Goal: Transaction & Acquisition: Obtain resource

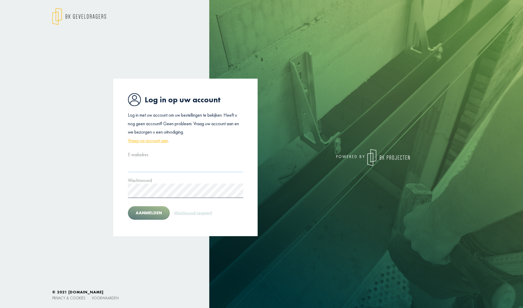
type input "**********"
click at [156, 215] on button "Aanmelden" at bounding box center [149, 213] width 42 height 14
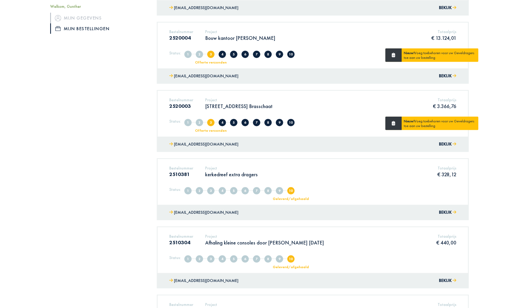
scroll to position [520, 0]
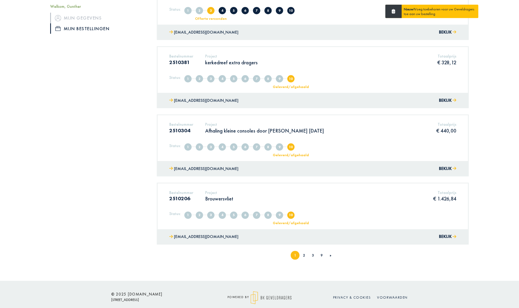
click at [304, 253] on link "2" at bounding box center [304, 255] width 2 height 5
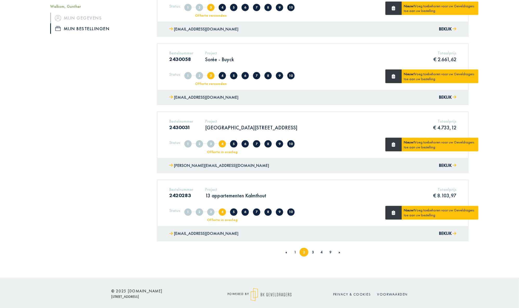
scroll to position [524, 0]
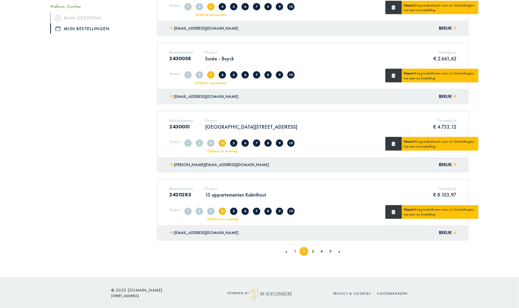
click at [312, 249] on link "3" at bounding box center [313, 251] width 2 height 5
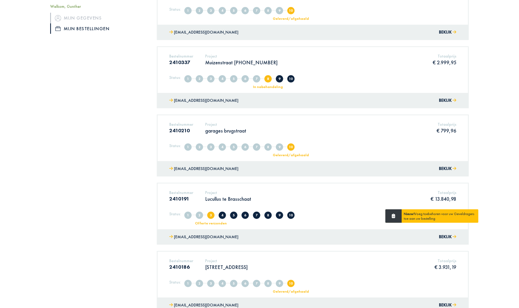
scroll to position [212, 0]
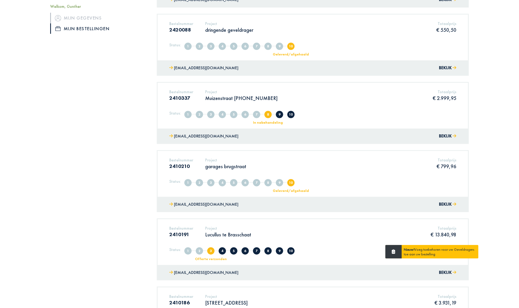
click at [243, 98] on p "Muizenstraat [PHONE_NUMBER]" at bounding box center [241, 98] width 73 height 7
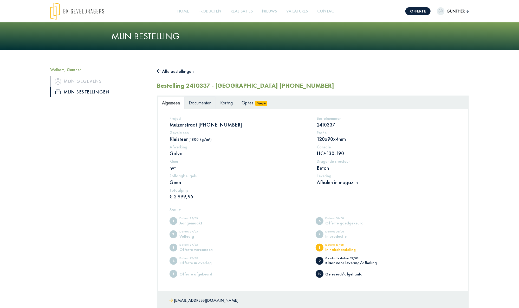
click at [199, 105] on span "Documenten" at bounding box center [200, 103] width 23 height 6
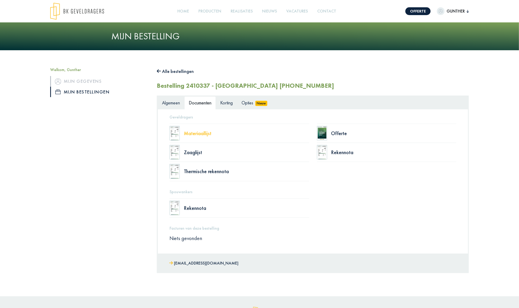
click at [199, 133] on div "Materiaallijst" at bounding box center [246, 133] width 125 height 5
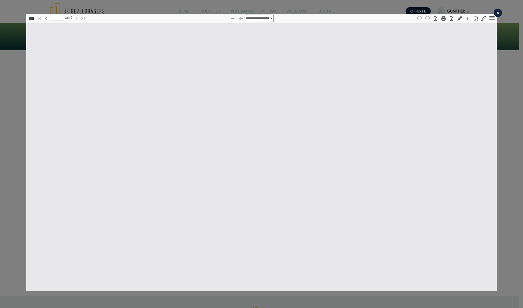
type input "*"
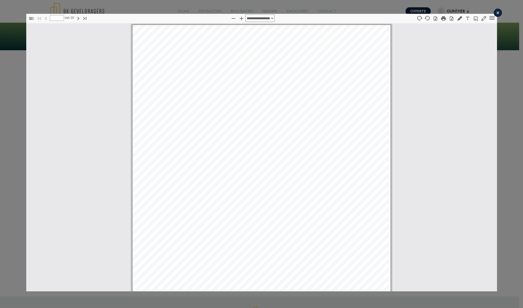
scroll to position [2, 0]
select select "****"
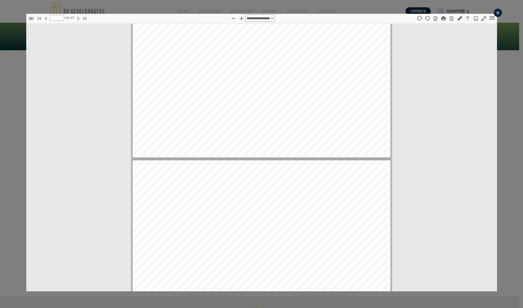
type input "*"
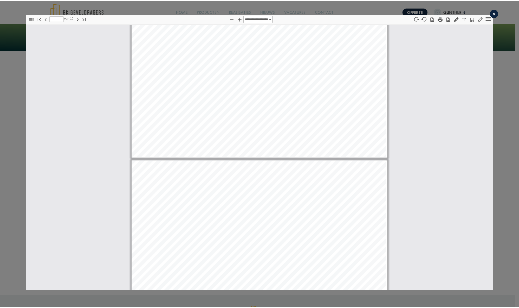
scroll to position [1796, 0]
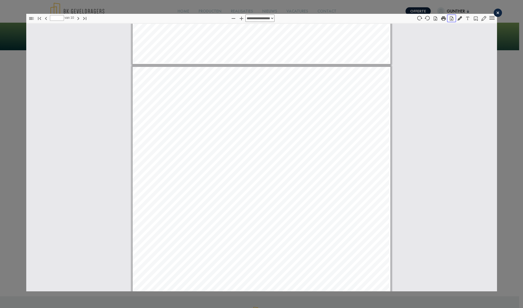
click at [449, 18] on icon "button" at bounding box center [451, 18] width 5 height 5
click at [495, 14] on div "×" at bounding box center [498, 13] width 8 height 8
